Goal: Transaction & Acquisition: Purchase product/service

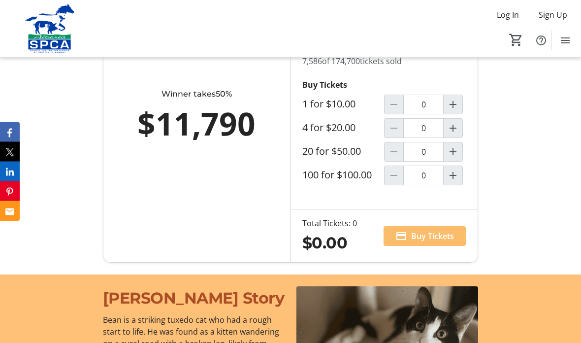
scroll to position [720, 0]
click at [455, 134] on mat-icon "Increment by one" at bounding box center [453, 128] width 12 height 12
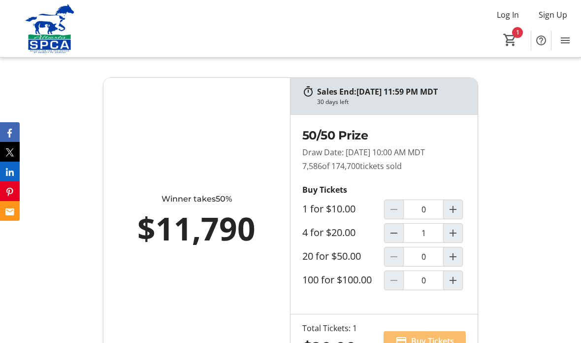
scroll to position [621, 0]
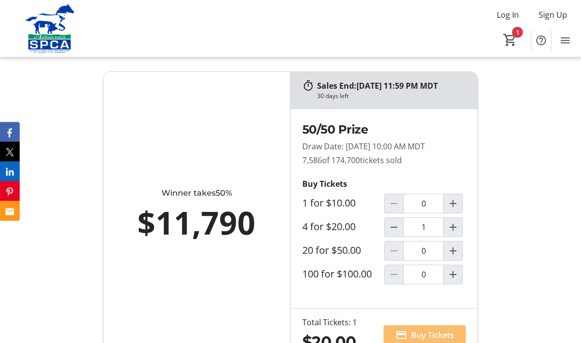
click at [394, 233] on mat-icon "Decrement by one" at bounding box center [394, 228] width 12 height 12
type input "0"
click at [456, 256] on mat-icon "Increment by one" at bounding box center [453, 251] width 12 height 12
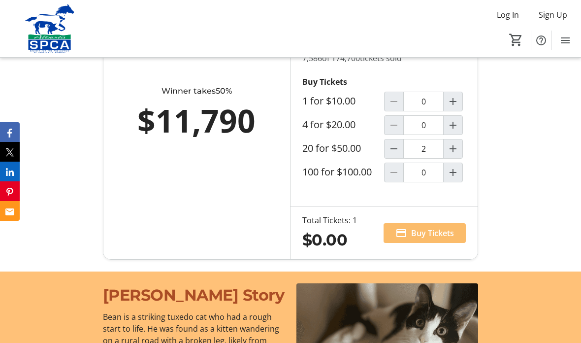
type input "1"
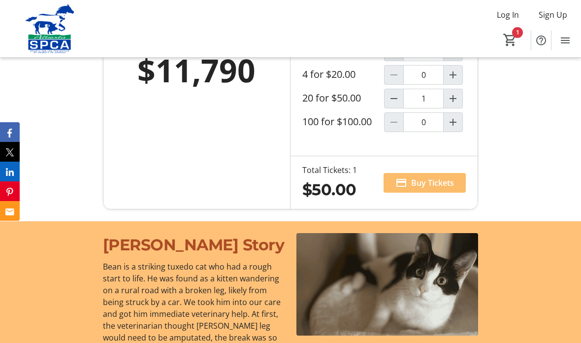
click at [448, 189] on span "Buy Tickets" at bounding box center [432, 183] width 43 height 12
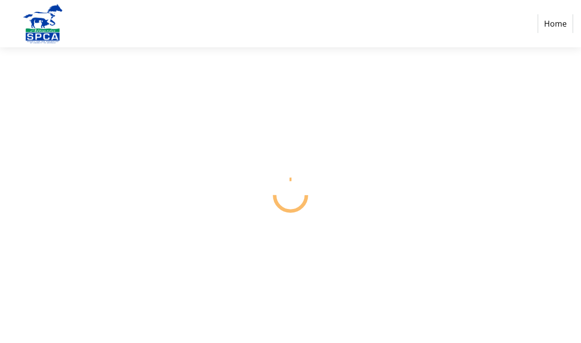
select select "CA"
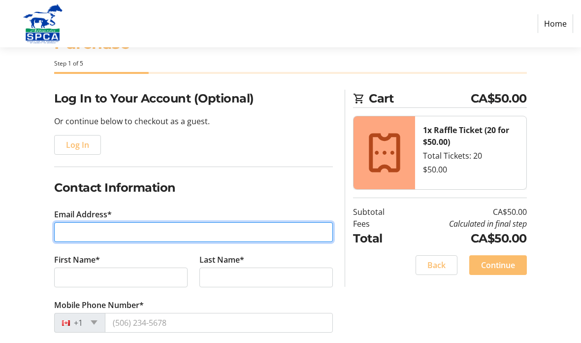
click at [127, 231] on input "Email Address*" at bounding box center [193, 232] width 279 height 20
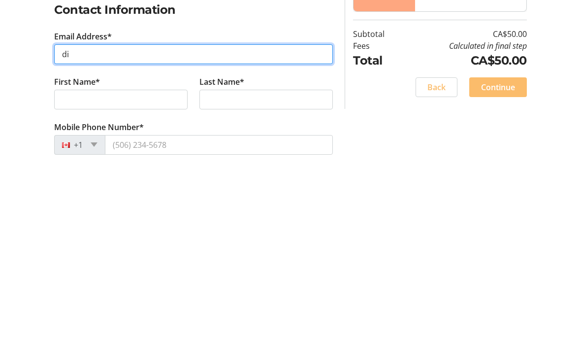
type input "d"
click at [164, 222] on input "Email Address*" at bounding box center [193, 232] width 279 height 20
type input "[EMAIL_ADDRESS][DOMAIN_NAME]"
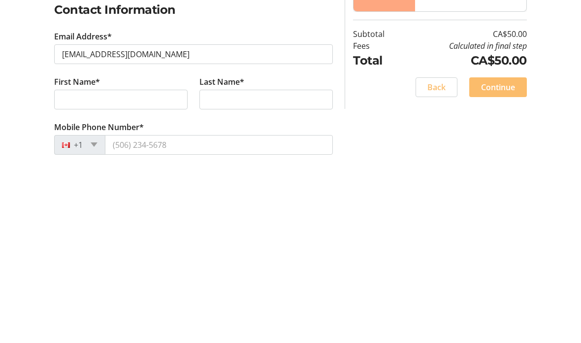
scroll to position [217, 0]
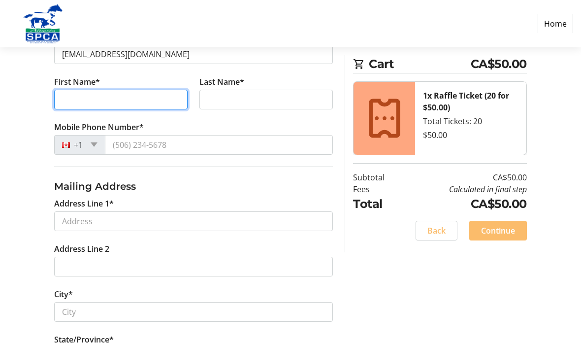
click at [134, 103] on input "First Name*" at bounding box center [120, 100] width 133 height 20
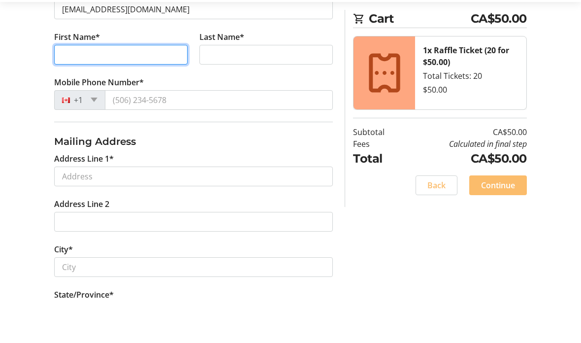
type input "[PERSON_NAME]"
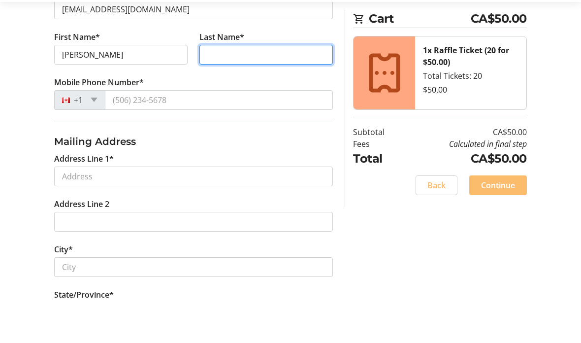
type input "Fraser"
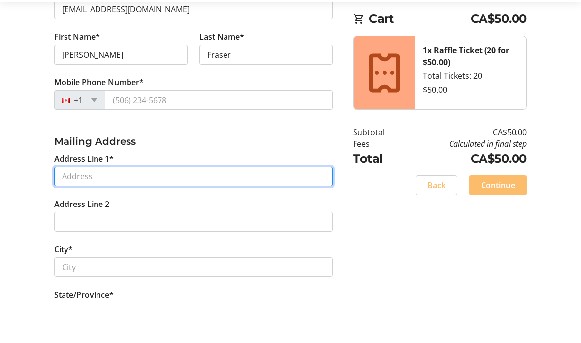
type input "[STREET_ADDRESS]"
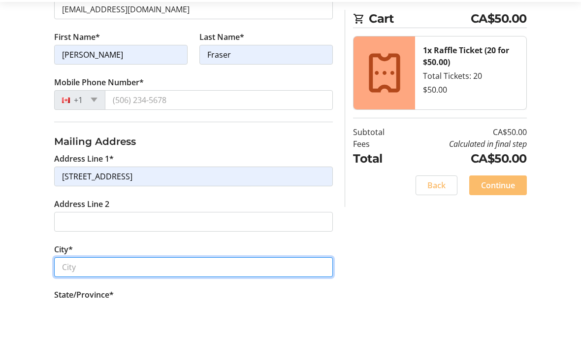
type input "[GEOGRAPHIC_DATA]"
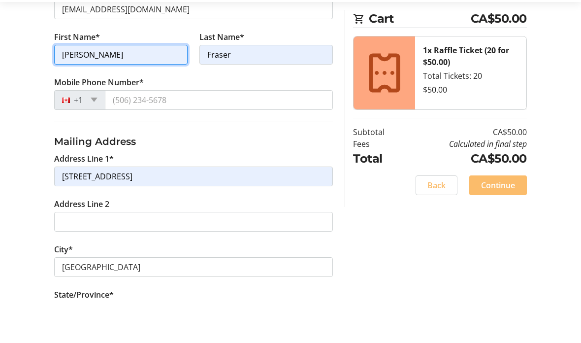
scroll to position [262, 0]
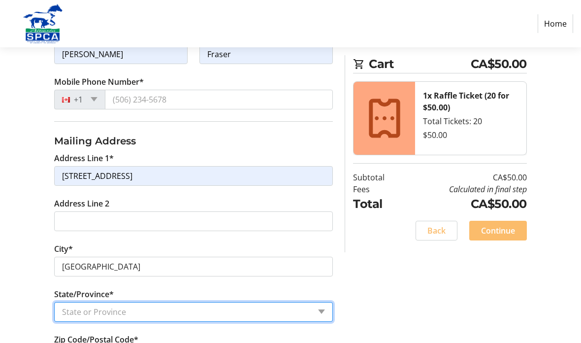
select select "AB"
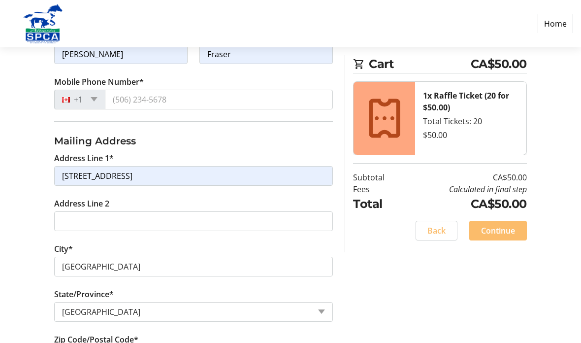
type input "T5A 3K4"
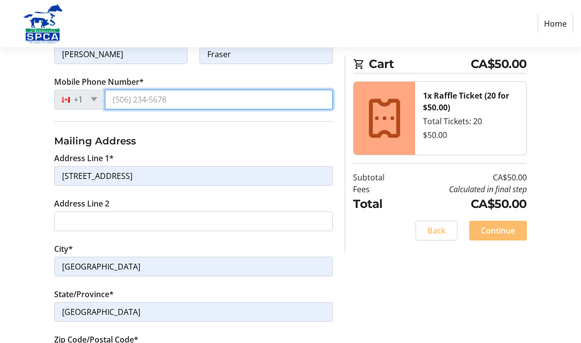
click at [187, 101] on input "Mobile Phone Number*" at bounding box center [219, 100] width 228 height 20
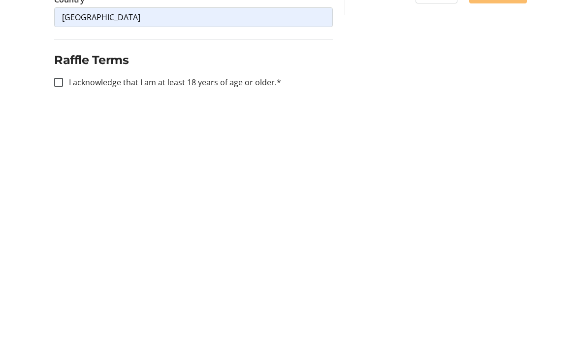
scroll to position [415, 0]
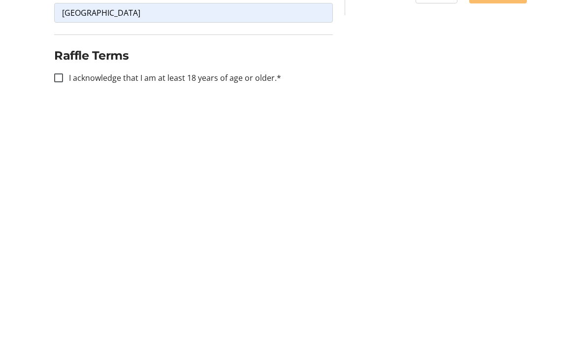
type input "[PHONE_NUMBER]"
click at [61, 310] on input "I acknowledge that I am at least 18 years of age or older.*" at bounding box center [58, 314] width 9 height 9
checkbox input "true"
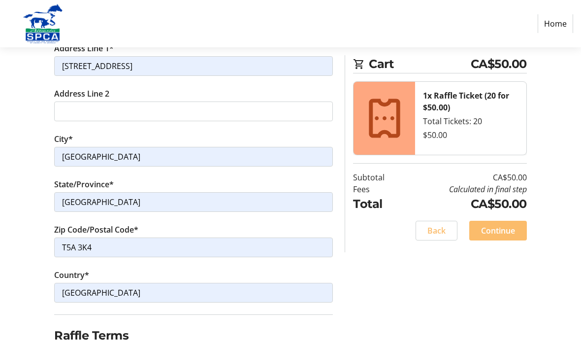
scroll to position [361, 0]
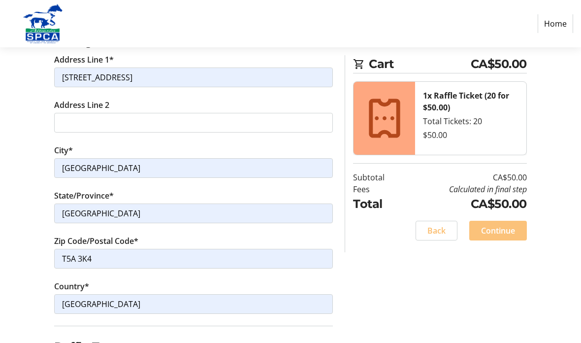
click at [515, 227] on span at bounding box center [498, 231] width 58 height 24
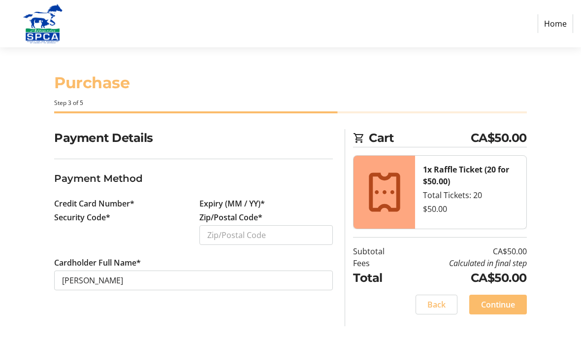
scroll to position [39, 0]
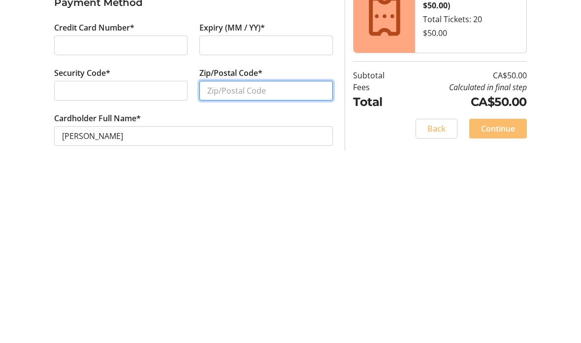
click at [282, 254] on input "Zip/Postal Code*" at bounding box center [265, 264] width 133 height 20
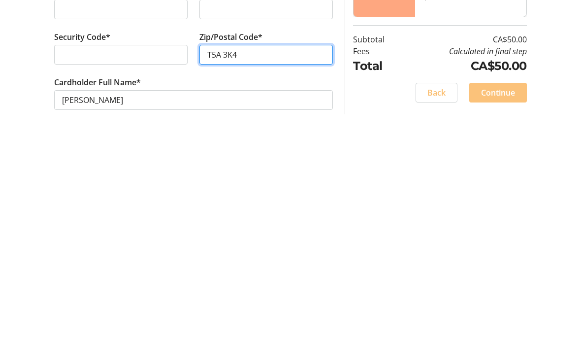
type input "T5A 3K4"
click at [507, 296] on span "Continue" at bounding box center [498, 302] width 34 height 12
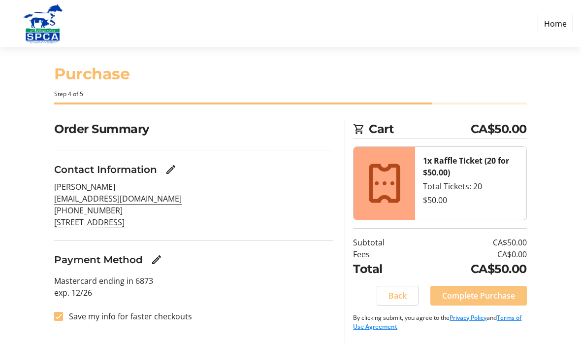
click at [503, 289] on span "Complete Purchase" at bounding box center [478, 295] width 73 height 12
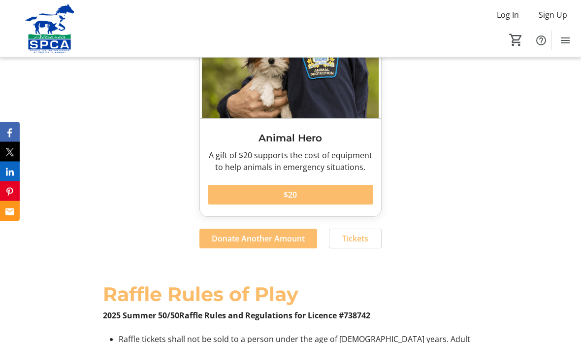
scroll to position [1509, 0]
